Goal: Navigation & Orientation: Find specific page/section

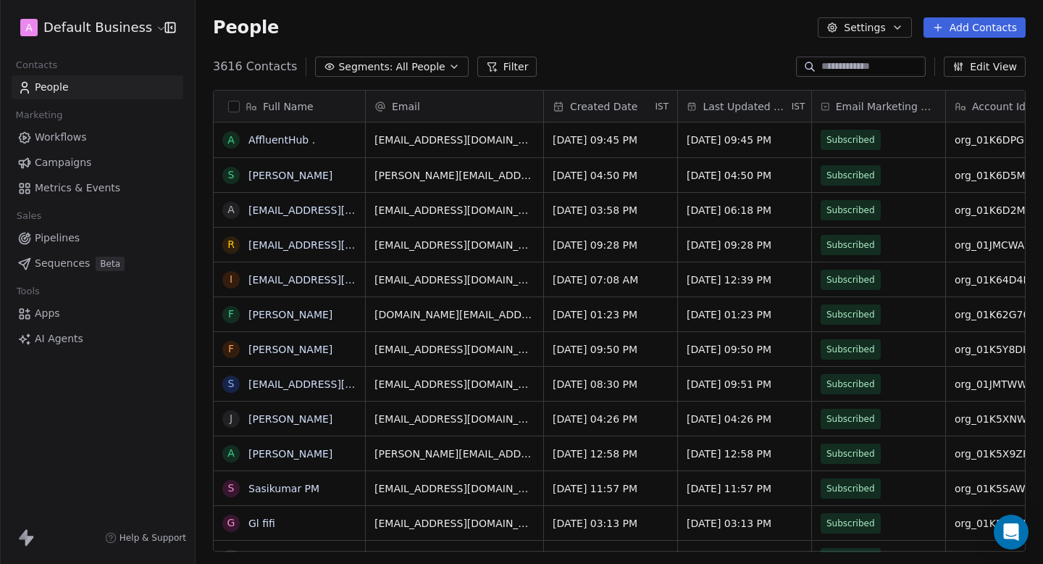
scroll to position [496, 848]
click at [128, 10] on div "A Default Business" at bounding box center [97, 27] width 195 height 55
click at [122, 22] on html "A Default Business Contacts People Marketing Workflows Campaigns Metrics & Even…" at bounding box center [521, 282] width 1043 height 564
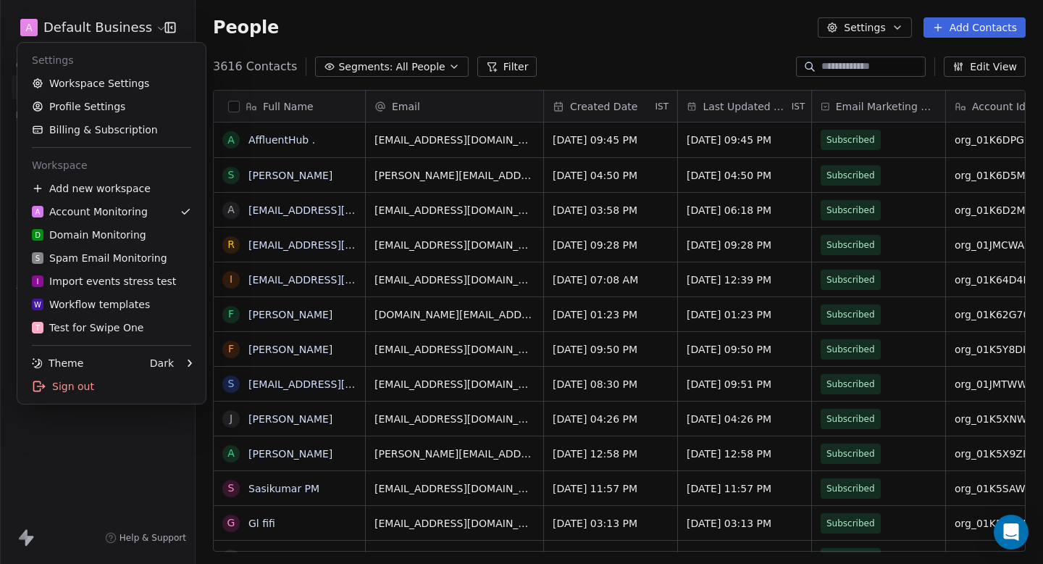
click at [227, 51] on html "A Default Business Contacts People Marketing Workflows Campaigns Metrics & Even…" at bounding box center [521, 282] width 1043 height 564
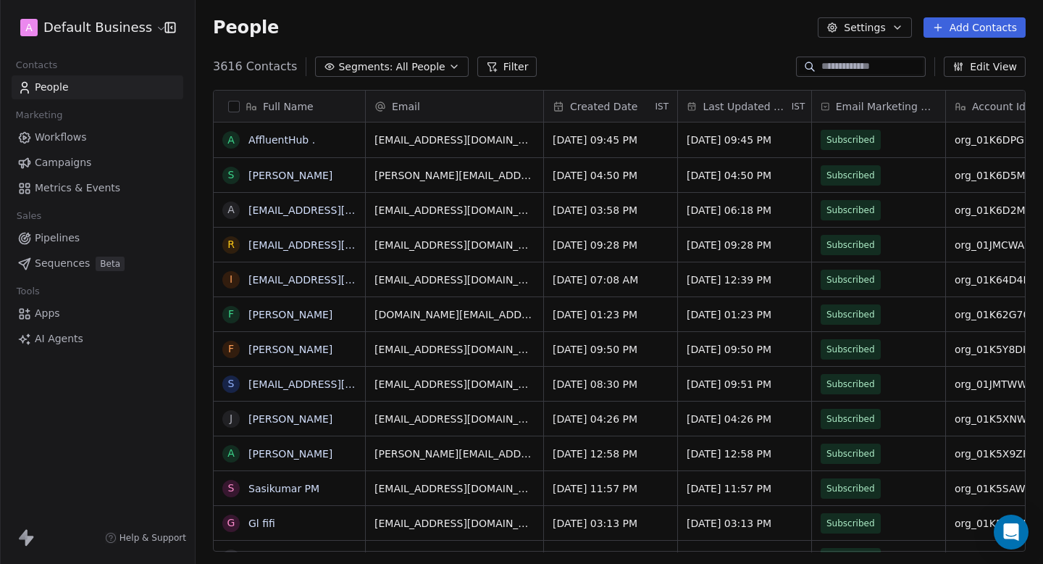
click at [121, 151] on link "Campaigns" at bounding box center [98, 163] width 172 height 24
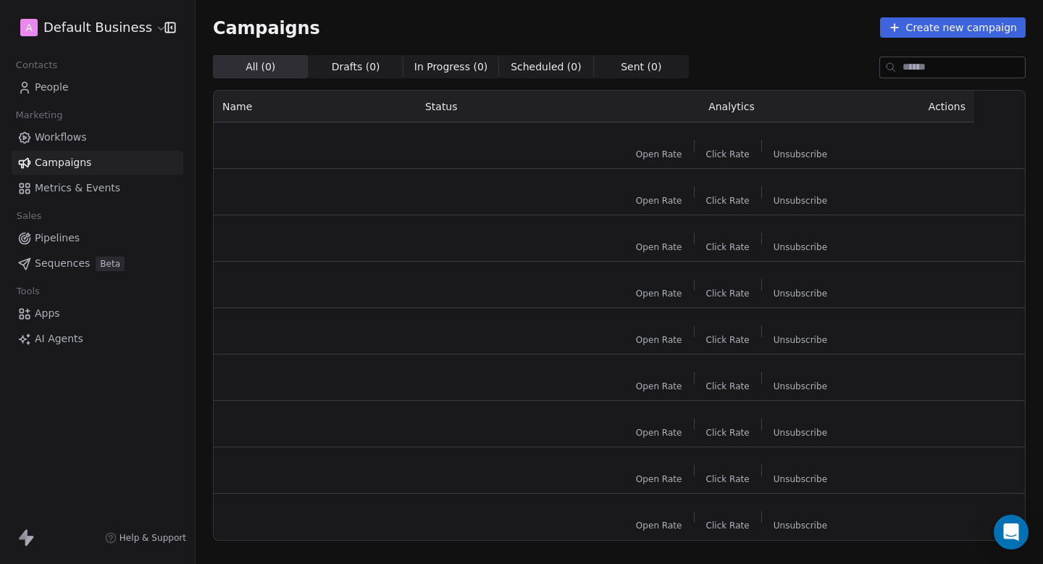
click at [109, 130] on link "Workflows" at bounding box center [98, 137] width 172 height 24
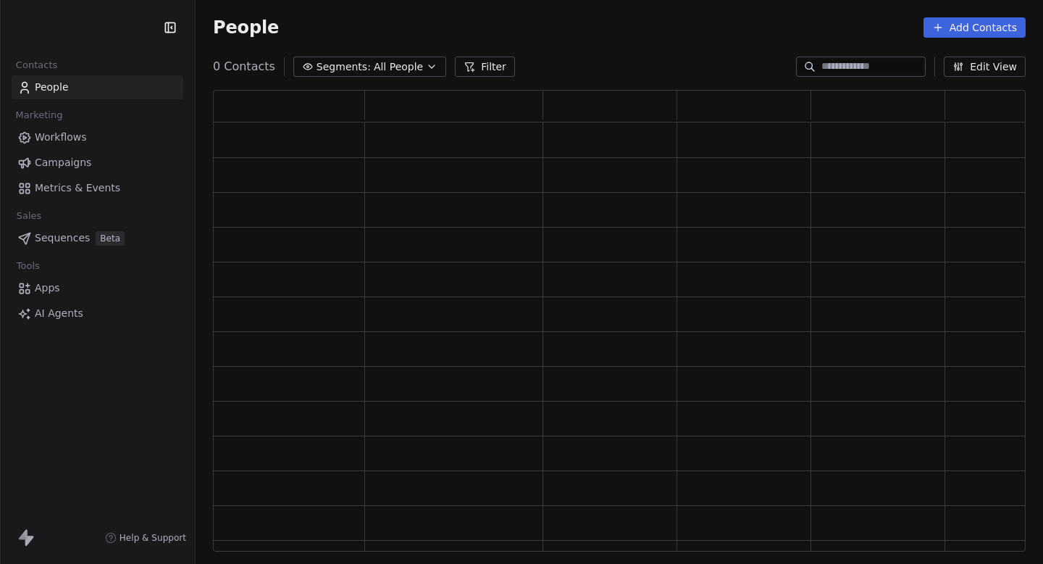
scroll to position [462, 813]
